Goal: Task Accomplishment & Management: Complete application form

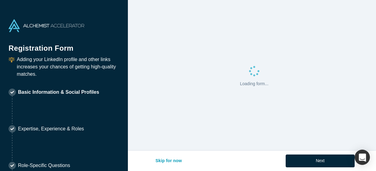
select select "US"
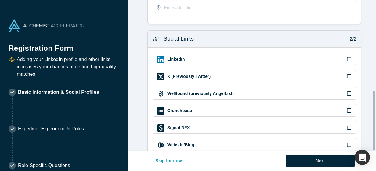
scroll to position [227, 0]
